Goal: Transaction & Acquisition: Purchase product/service

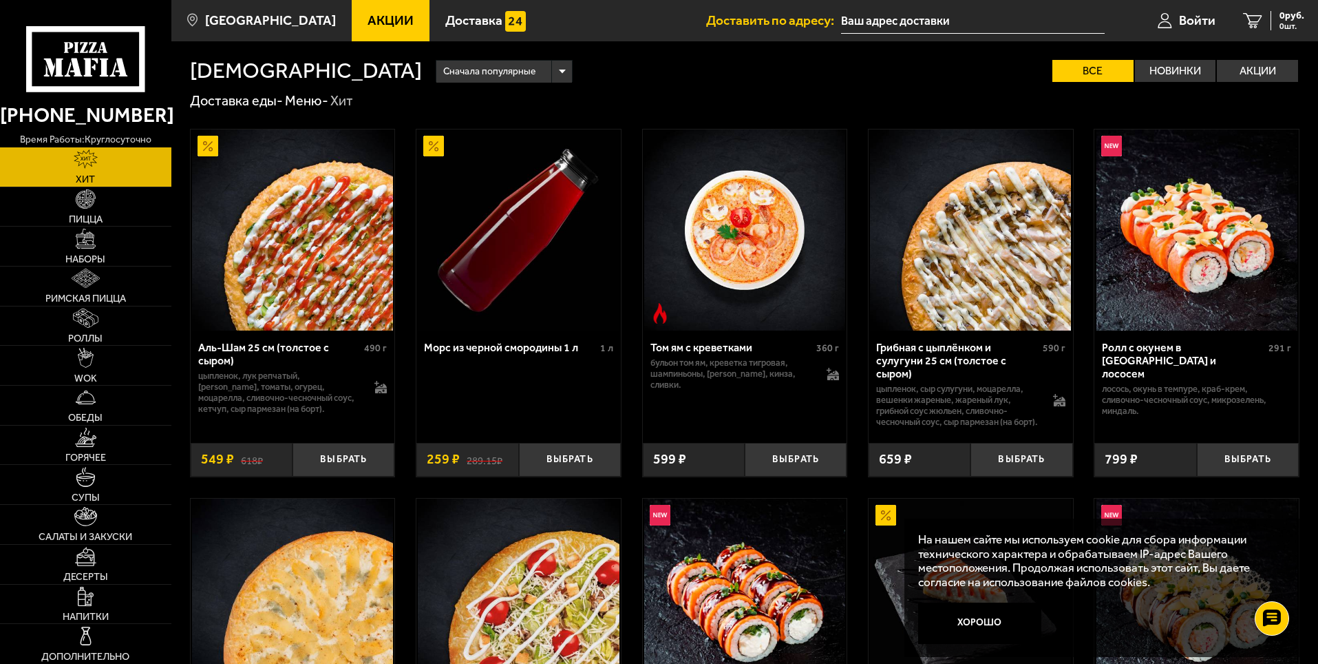
click at [969, 21] on input "text" at bounding box center [973, 20] width 264 height 25
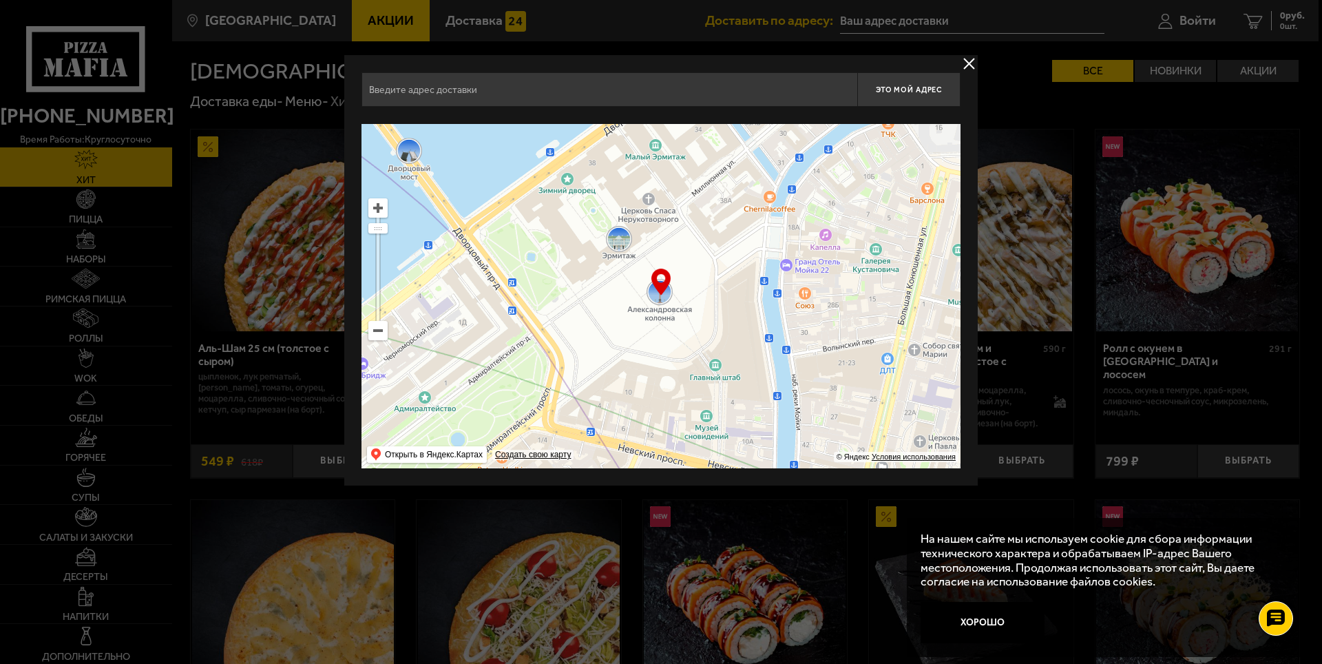
click at [544, 101] on input "text" at bounding box center [609, 89] width 496 height 34
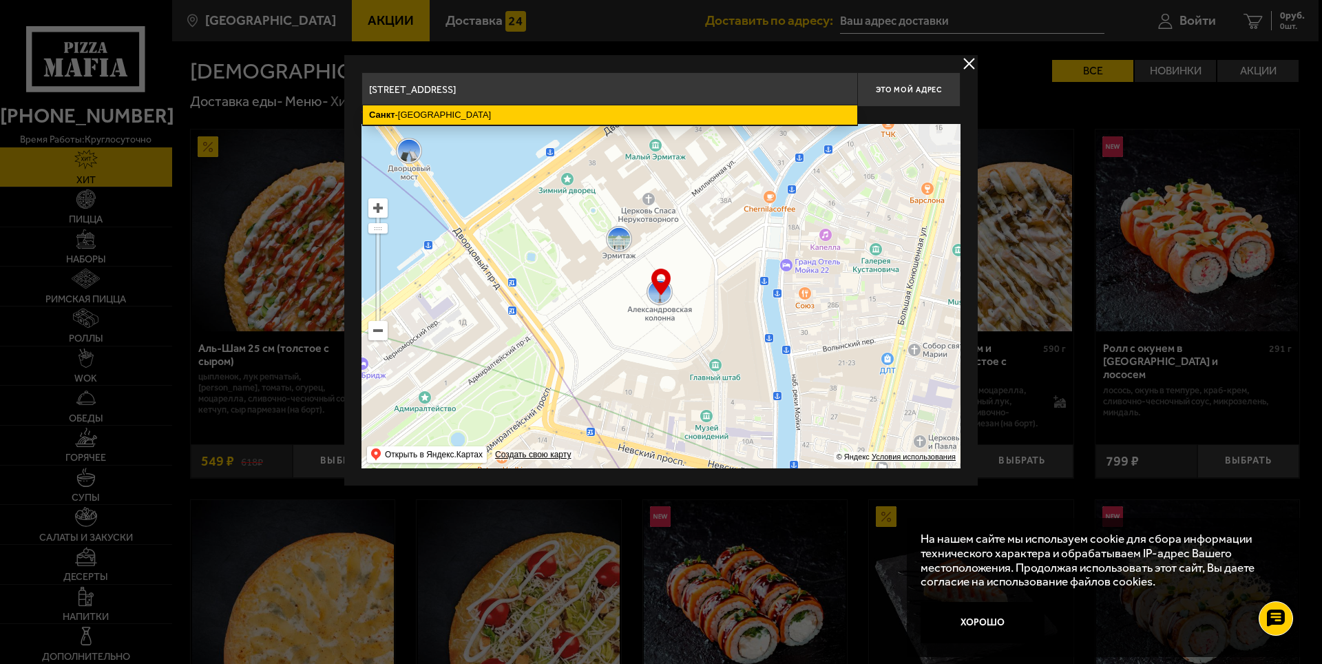
click at [744, 114] on ymaps "[GEOGRAPHIC_DATA]" at bounding box center [610, 114] width 494 height 19
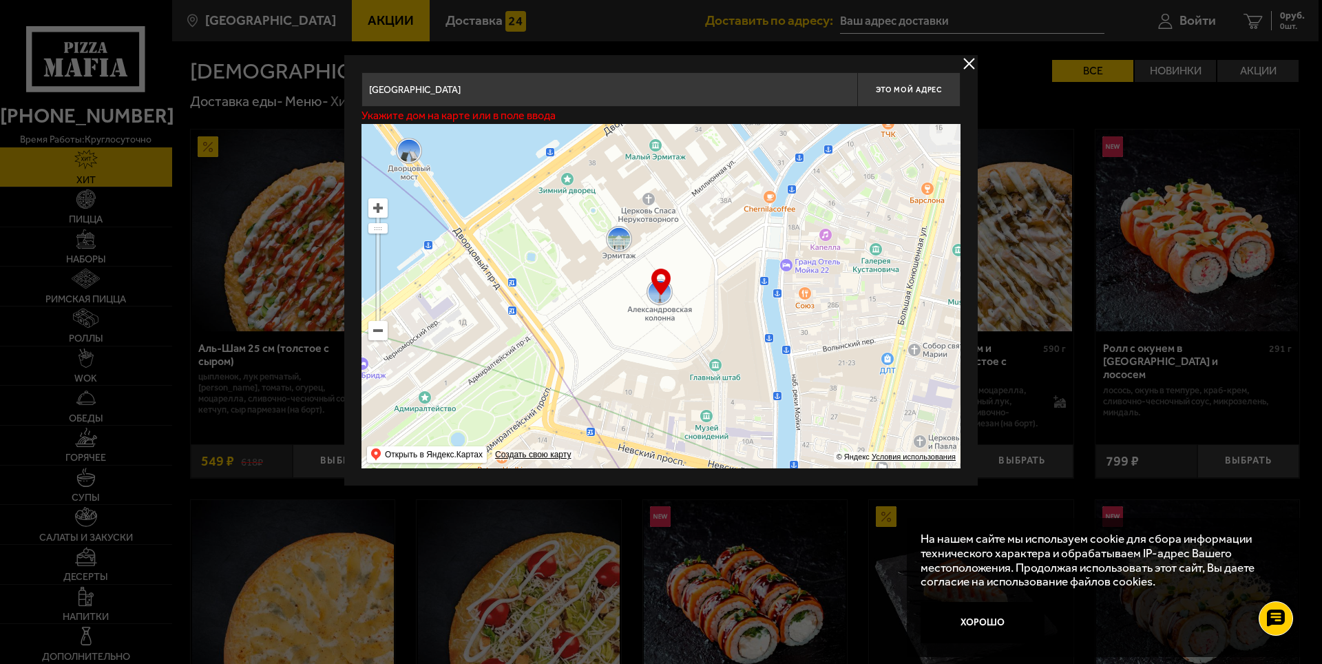
click at [593, 88] on input "[GEOGRAPHIC_DATA]" at bounding box center [609, 89] width 496 height 34
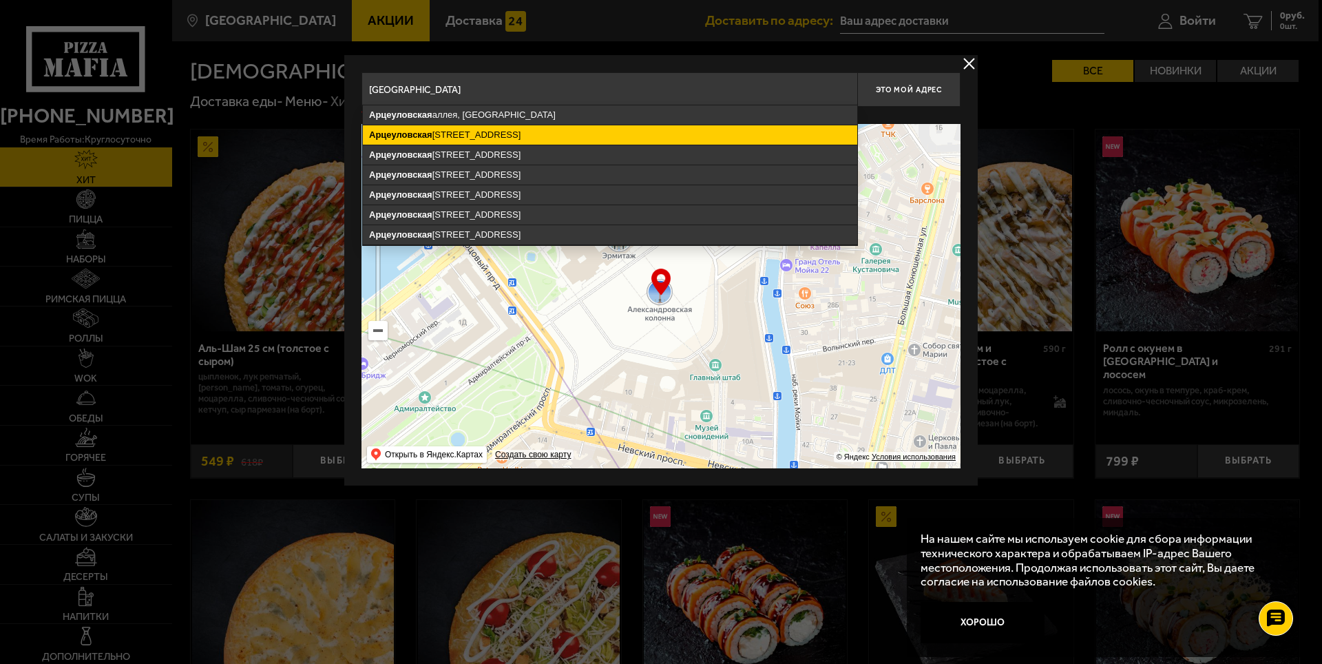
click at [537, 131] on ymaps "[STREET_ADDRESS]" at bounding box center [610, 134] width 494 height 19
type input "[STREET_ADDRESS]"
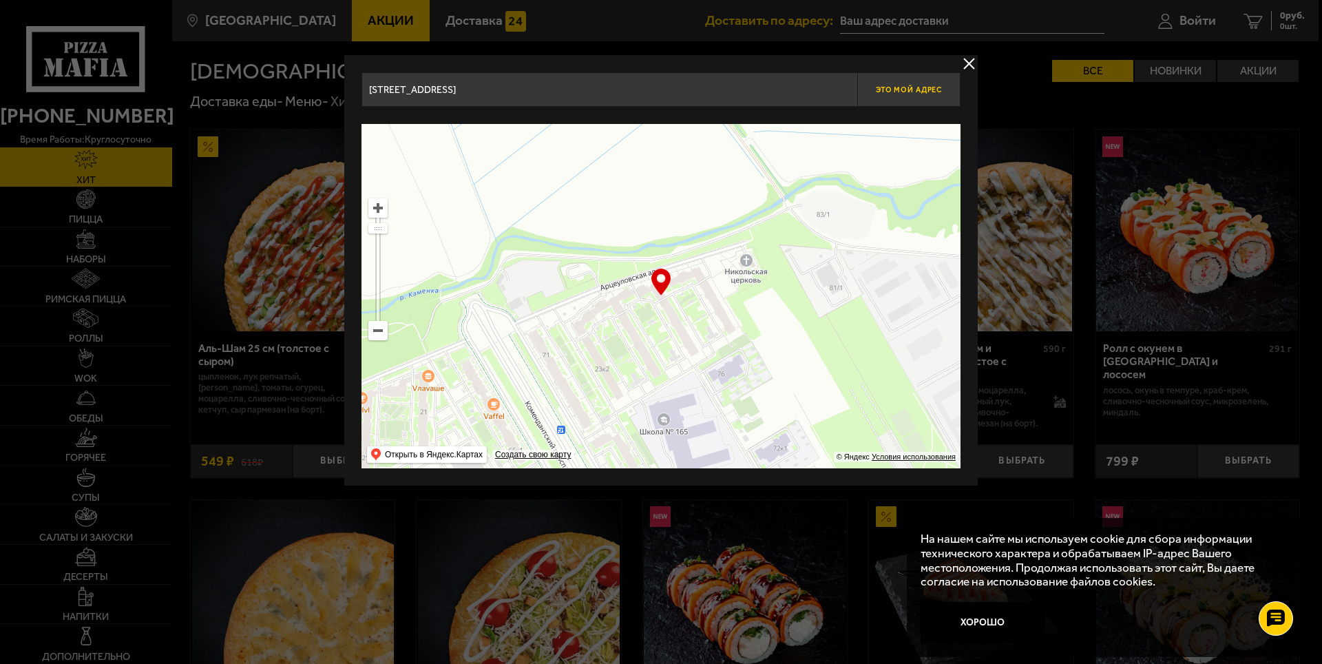
click at [916, 97] on button "Это мой адрес" at bounding box center [908, 89] width 103 height 34
type input "[STREET_ADDRESS]"
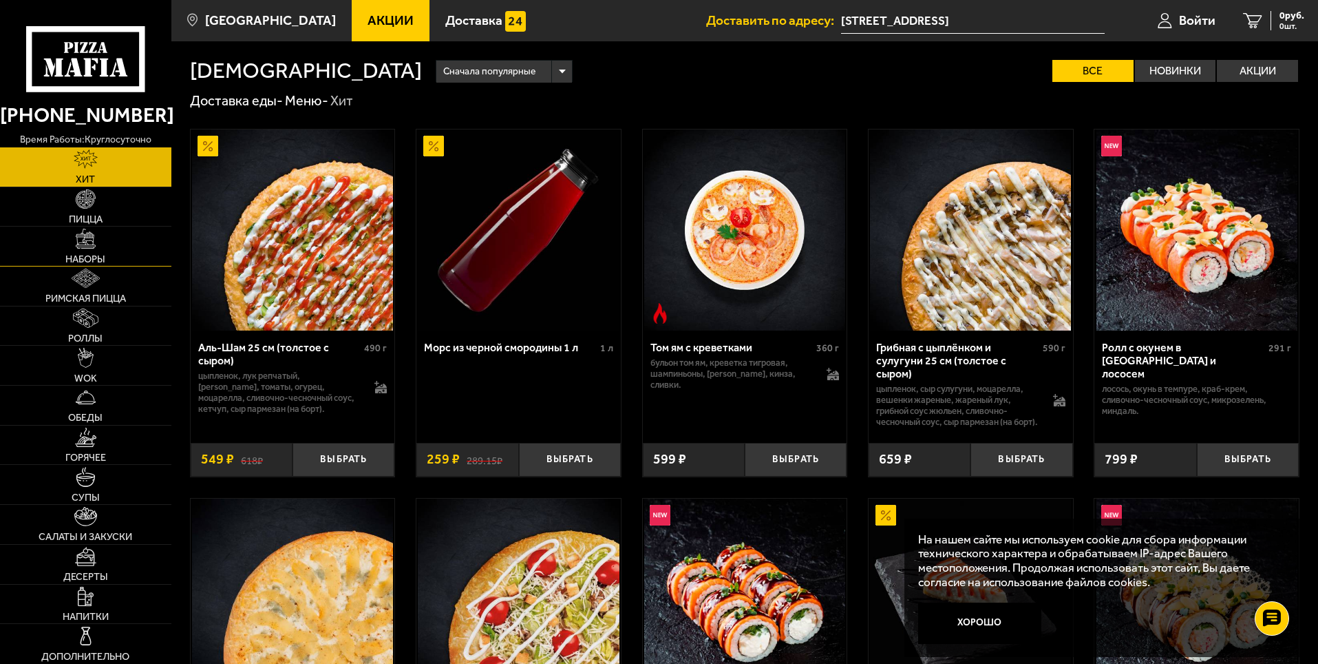
click at [97, 249] on link "Наборы" at bounding box center [85, 245] width 171 height 39
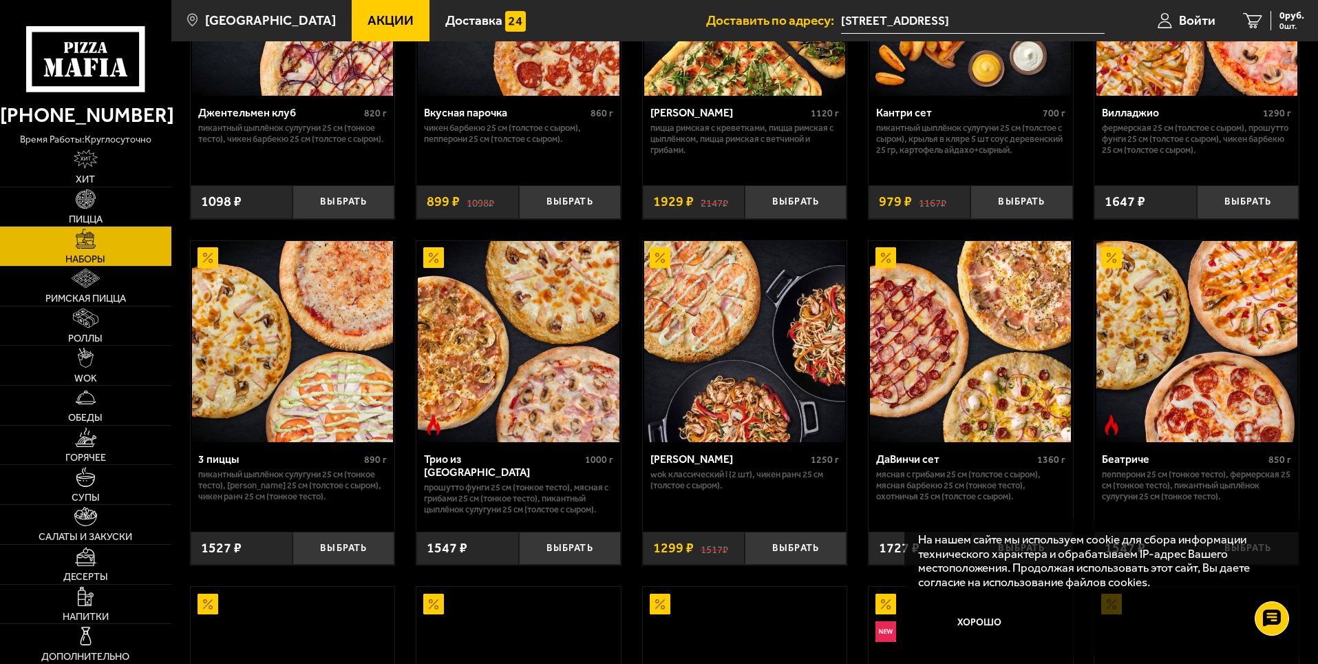
scroll to position [275, 0]
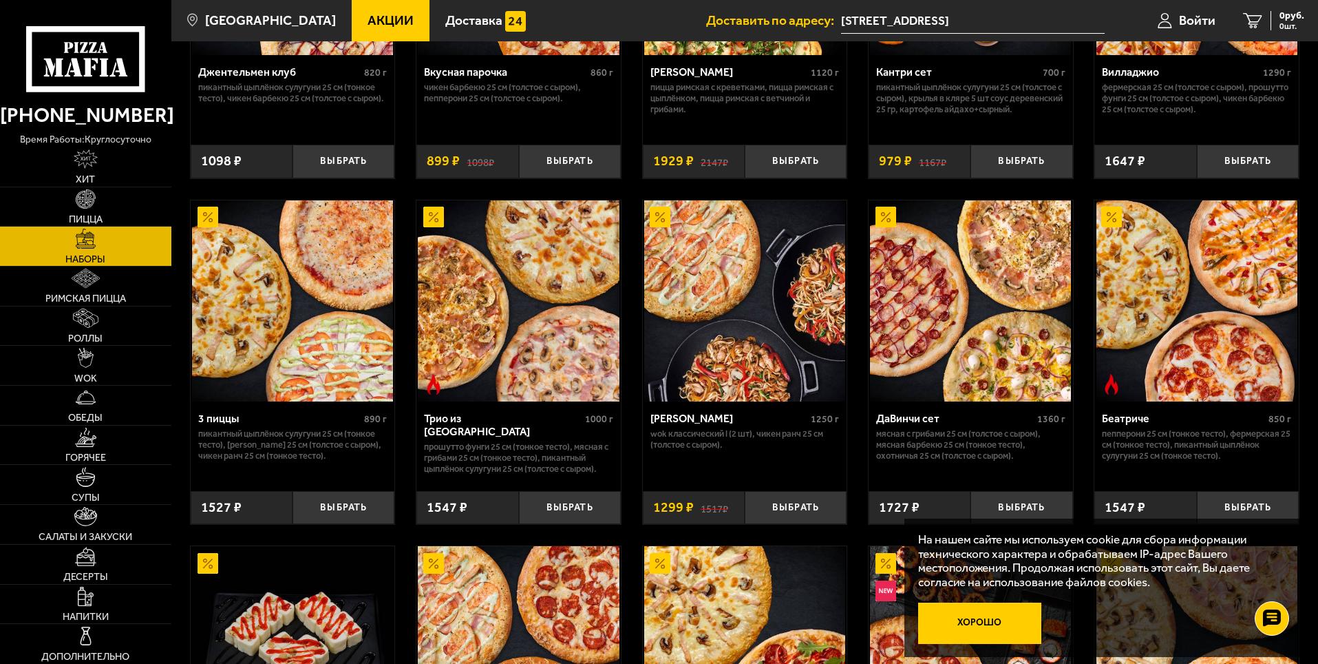
click at [998, 623] on button "Хорошо" at bounding box center [980, 622] width 124 height 41
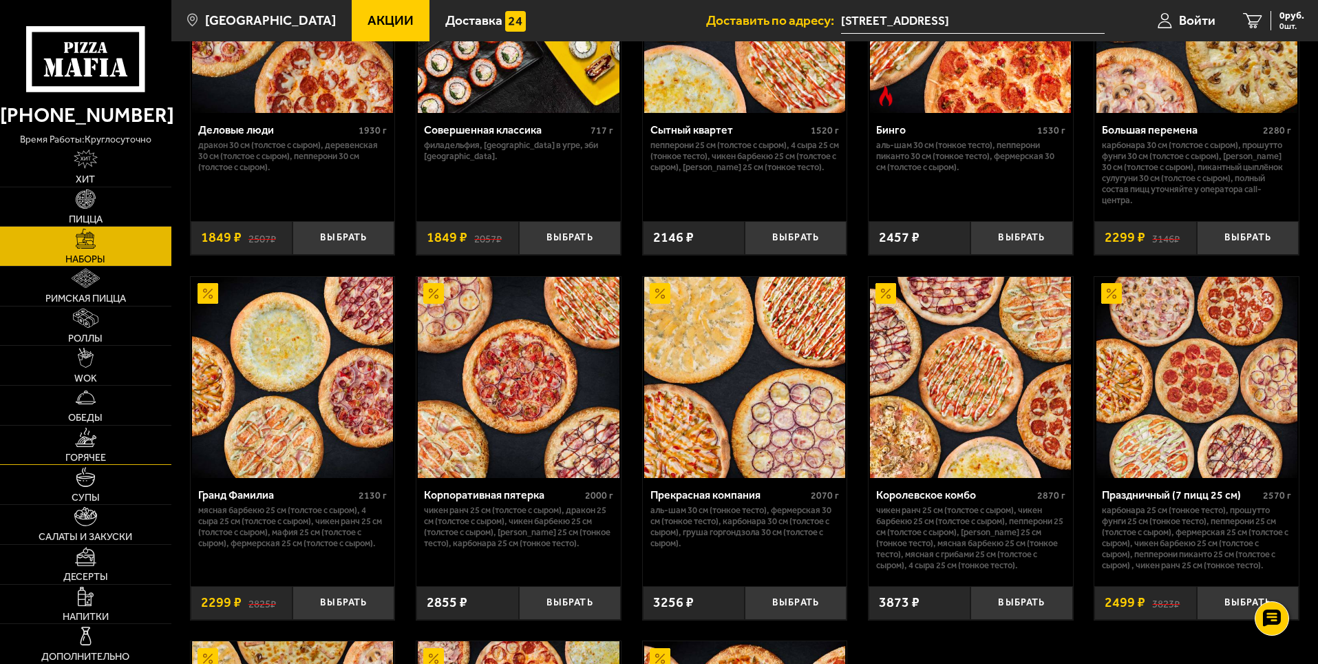
scroll to position [1611, 0]
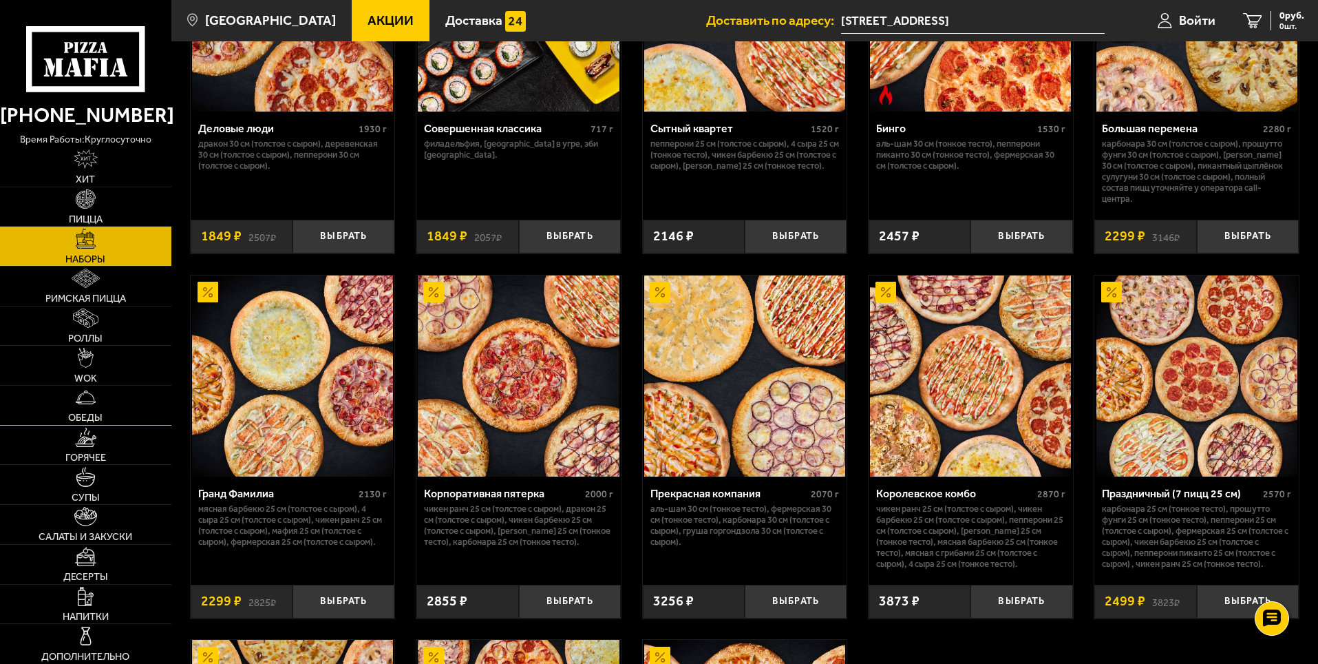
click at [96, 405] on link "Обеды" at bounding box center [85, 404] width 171 height 39
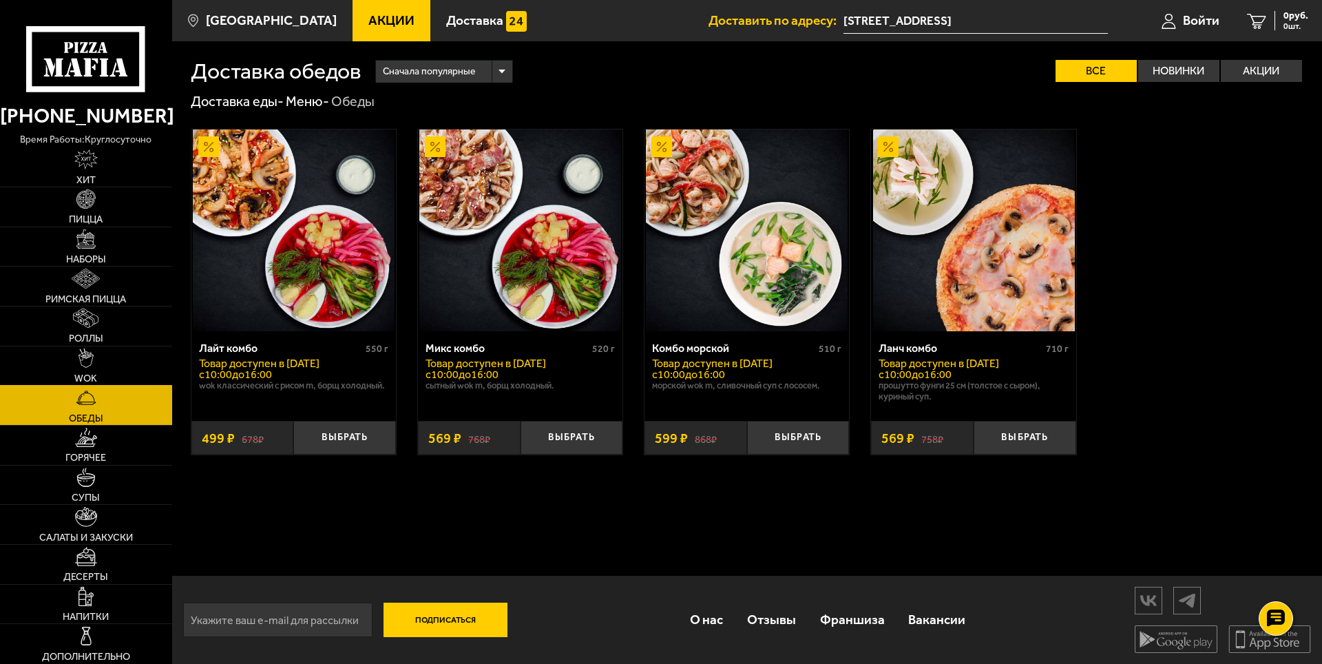
click at [90, 368] on link "WOK" at bounding box center [86, 365] width 172 height 39
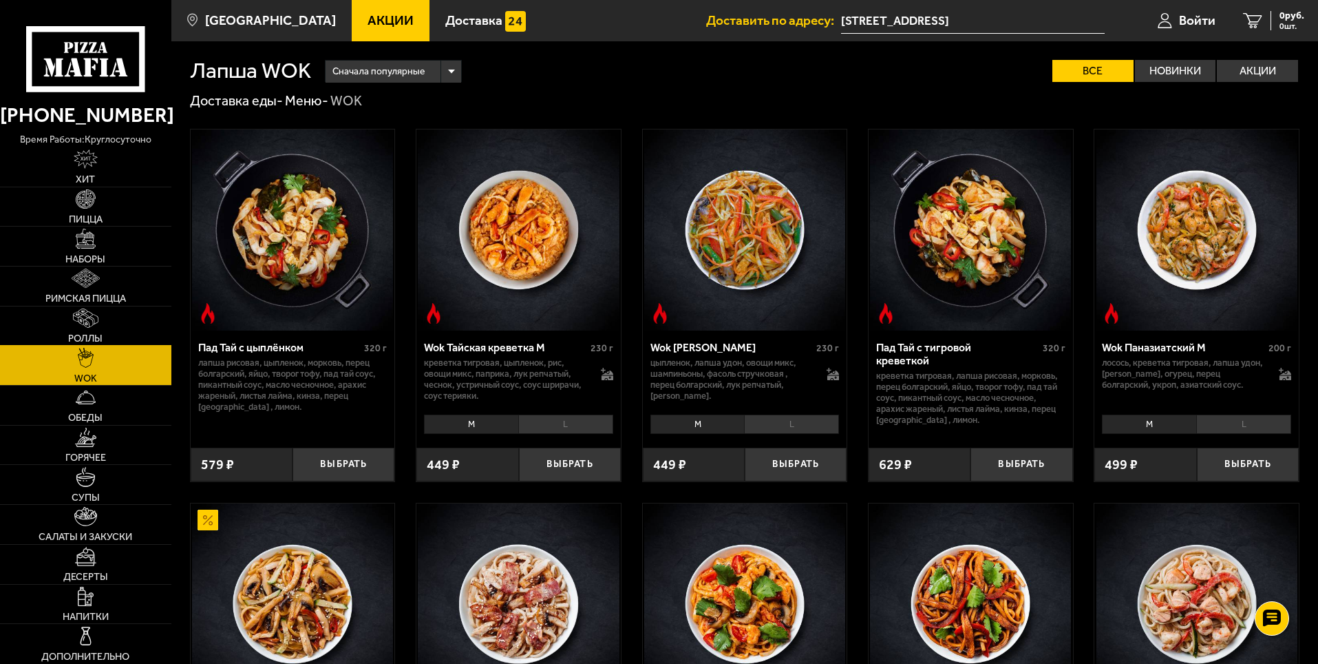
click at [92, 337] on span "Роллы" at bounding box center [85, 338] width 34 height 10
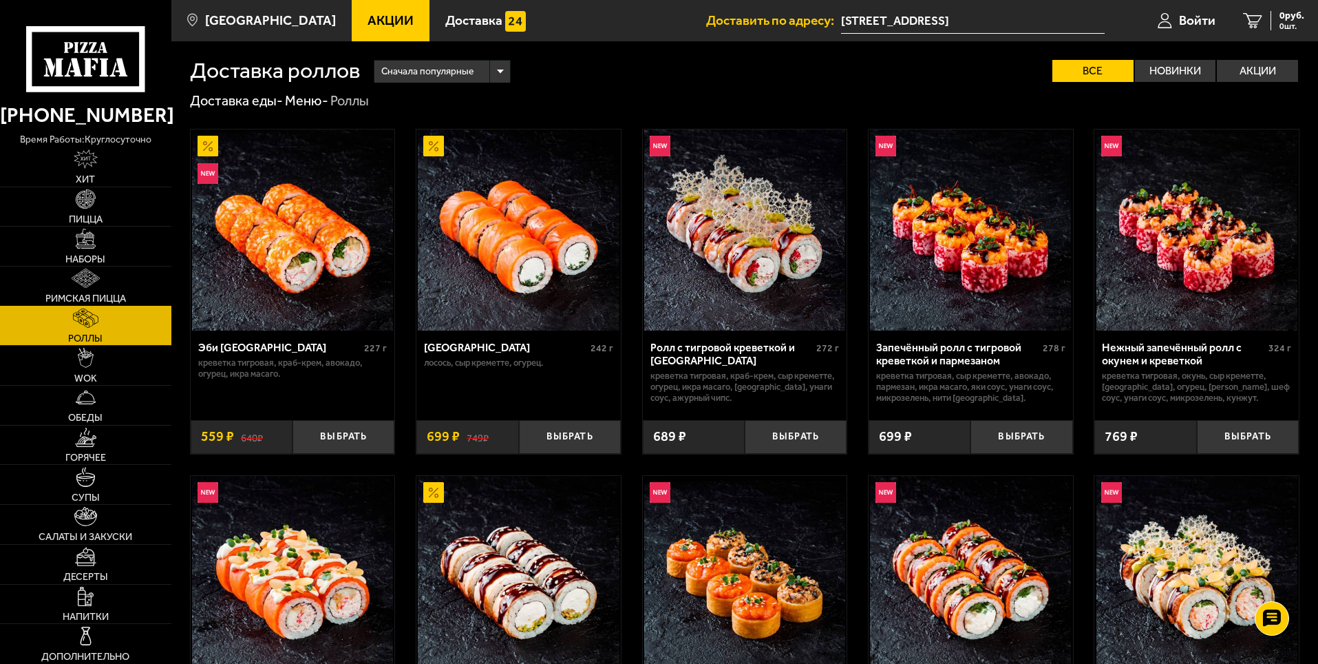
click at [116, 277] on link "Римская пицца" at bounding box center [85, 285] width 171 height 39
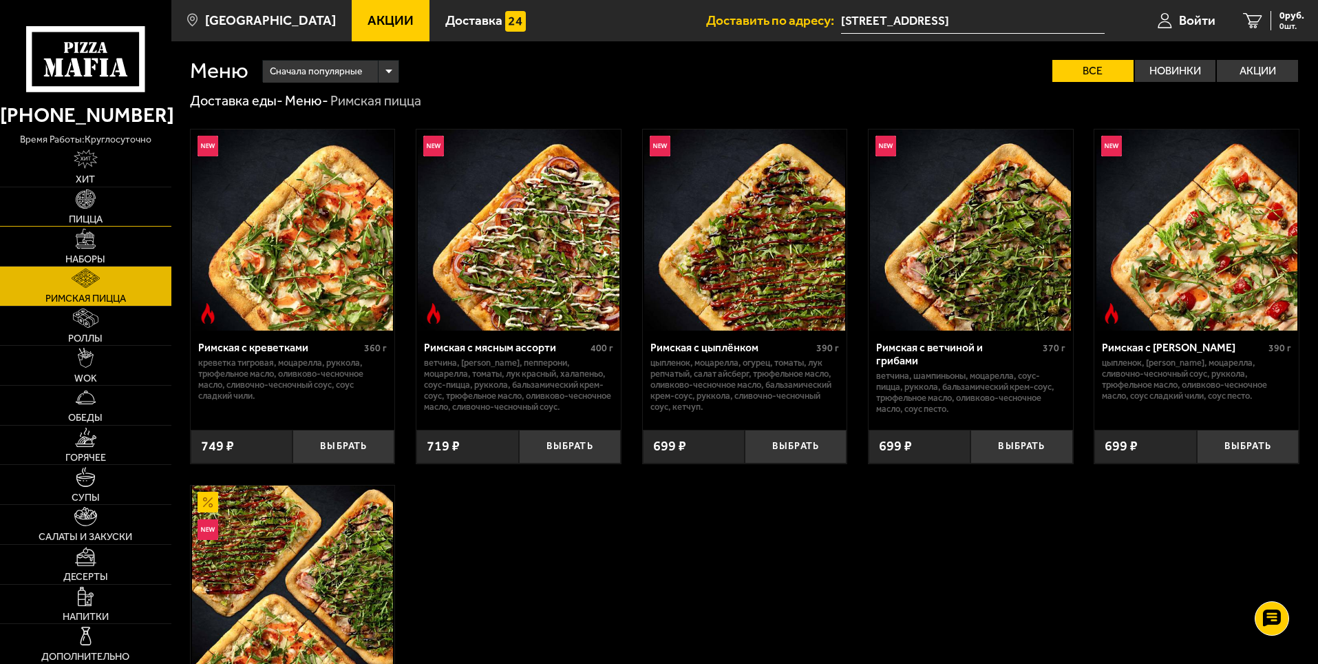
click at [100, 211] on link "Пицца" at bounding box center [85, 206] width 171 height 39
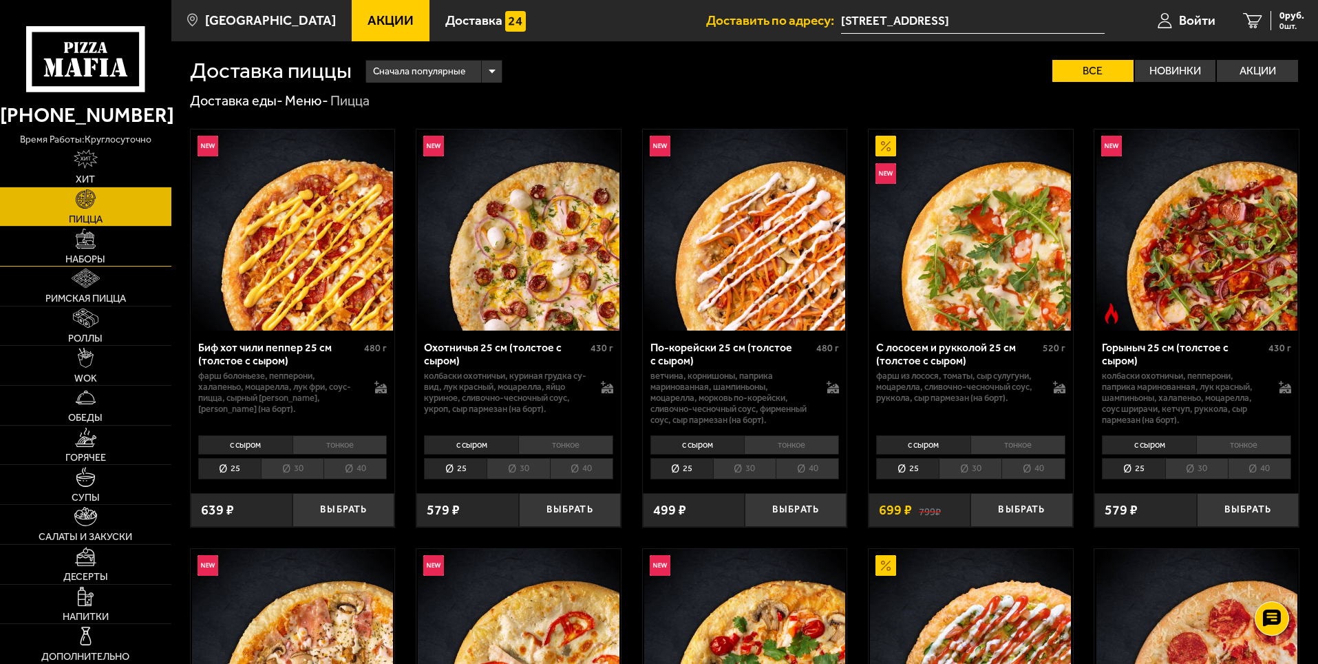
click at [105, 260] on span "Наборы" at bounding box center [85, 259] width 40 height 10
